Goal: Check status: Check status

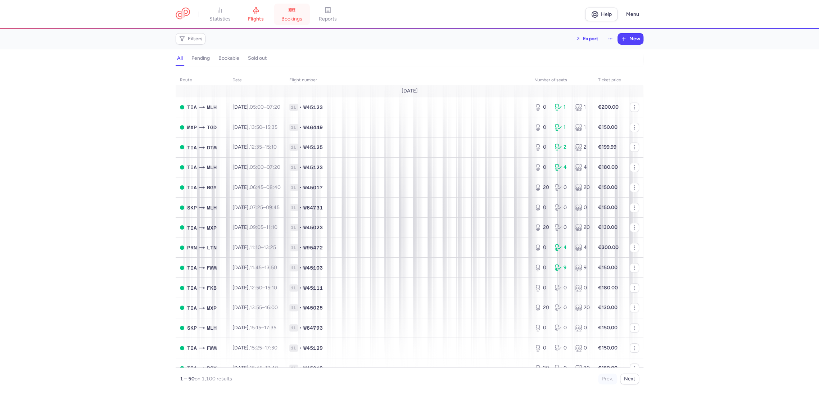
click at [293, 10] on icon at bounding box center [291, 10] width 1 height 0
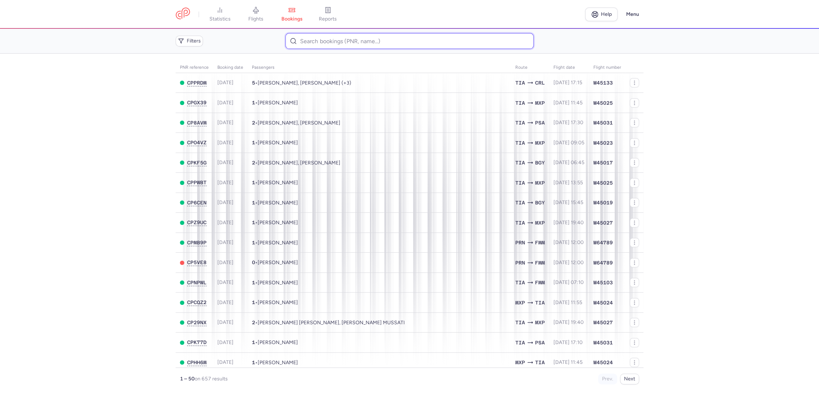
click at [332, 41] on input at bounding box center [409, 41] width 248 height 16
paste input "GHCE9S"
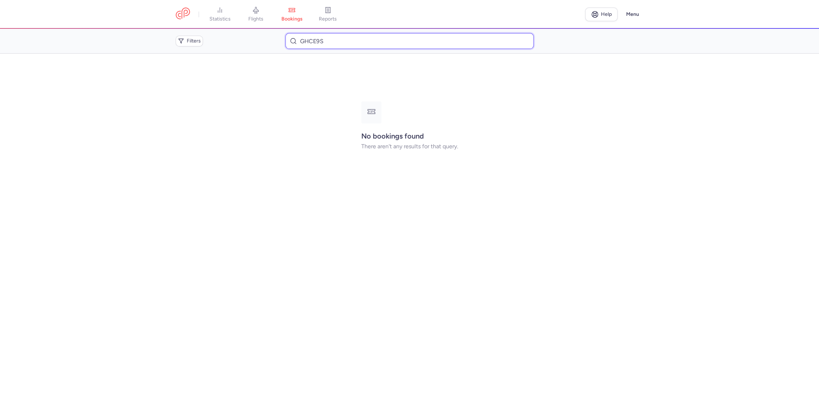
click at [305, 45] on input "GHCE9S" at bounding box center [409, 41] width 248 height 16
paste input "RW5DKQ"
type input "RW5DKQ"
